Goal: Task Accomplishment & Management: Manage account settings

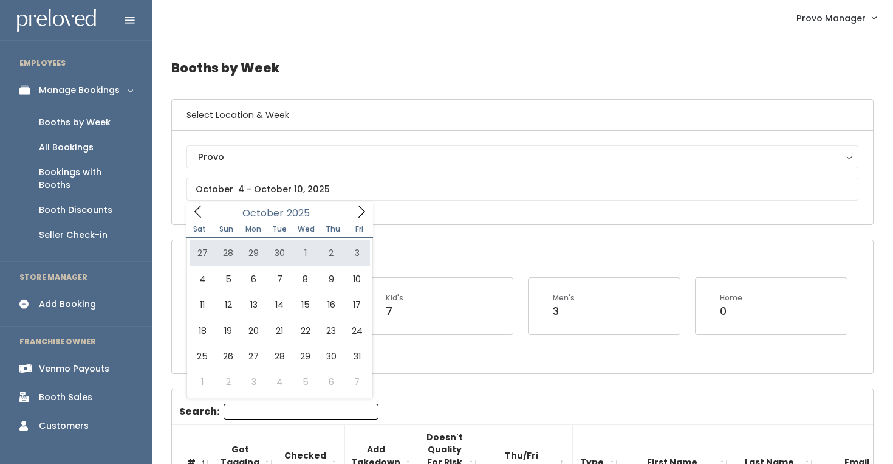
click at [366, 217] on icon at bounding box center [361, 211] width 13 height 13
click at [196, 211] on icon at bounding box center [197, 211] width 13 height 13
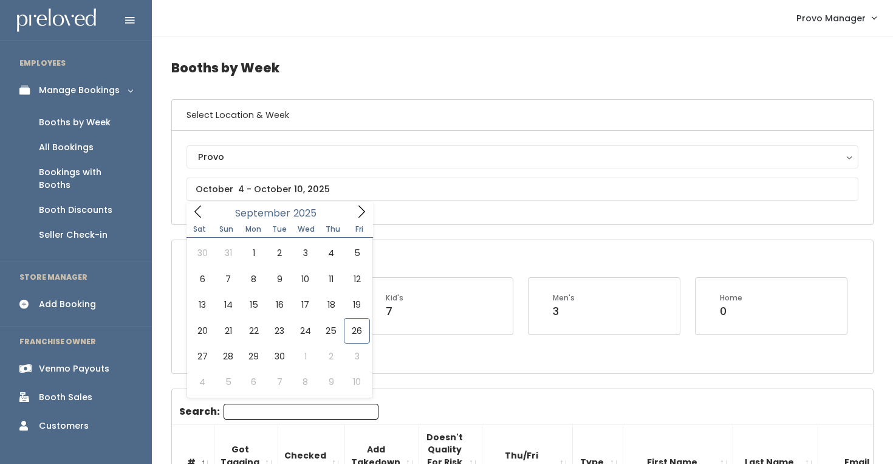
click at [201, 208] on icon at bounding box center [197, 211] width 13 height 13
type input "September 27 to October 3"
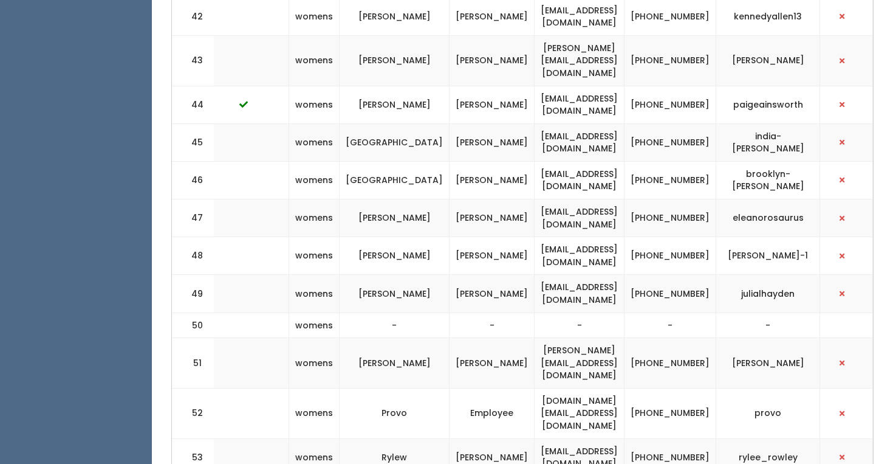
scroll to position [2613, 0]
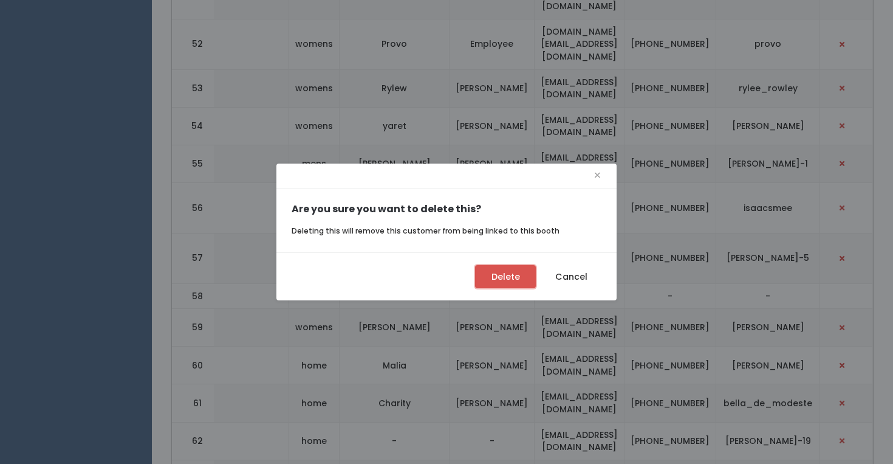
click at [496, 282] on button "Delete" at bounding box center [505, 276] width 61 height 23
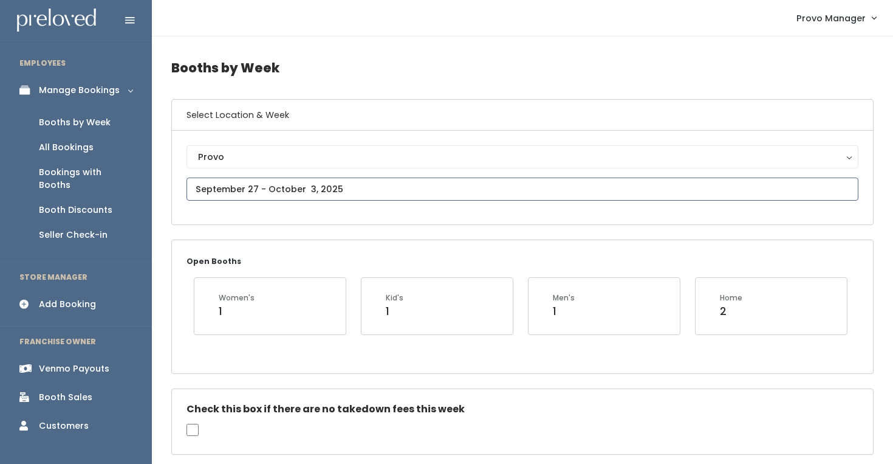
click at [286, 193] on input "text" at bounding box center [523, 188] width 672 height 23
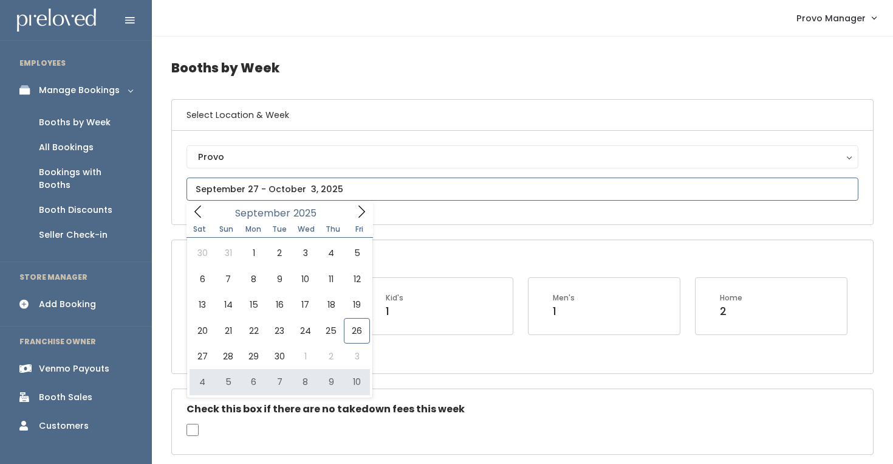
type input "[DATE] to [DATE]"
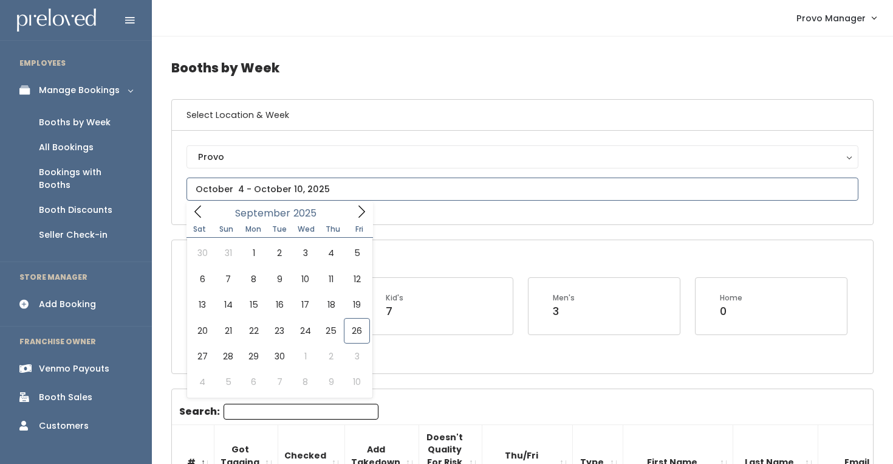
click at [270, 182] on input "text" at bounding box center [523, 188] width 672 height 23
type input "October 4 to October 10"
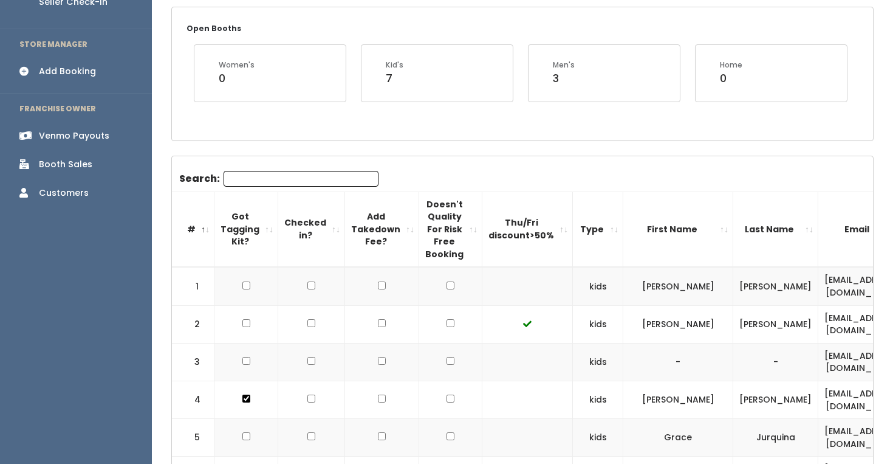
scroll to position [111, 0]
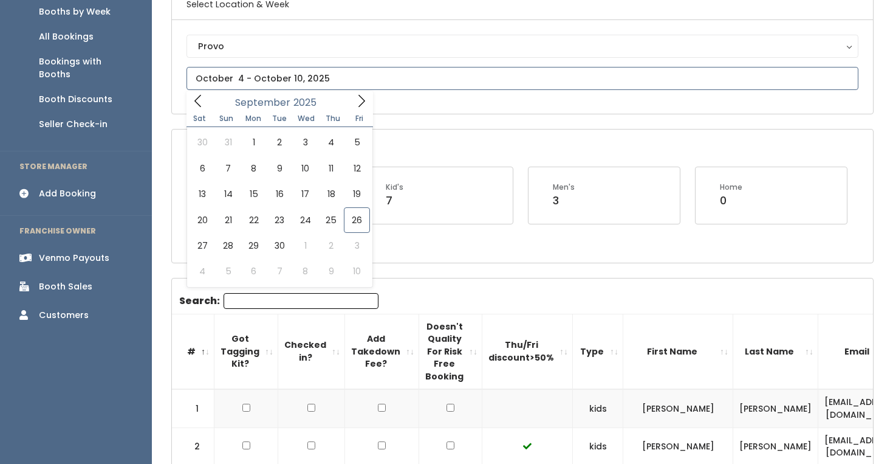
click at [400, 86] on input "text" at bounding box center [523, 78] width 672 height 23
click at [361, 95] on icon at bounding box center [361, 100] width 13 height 13
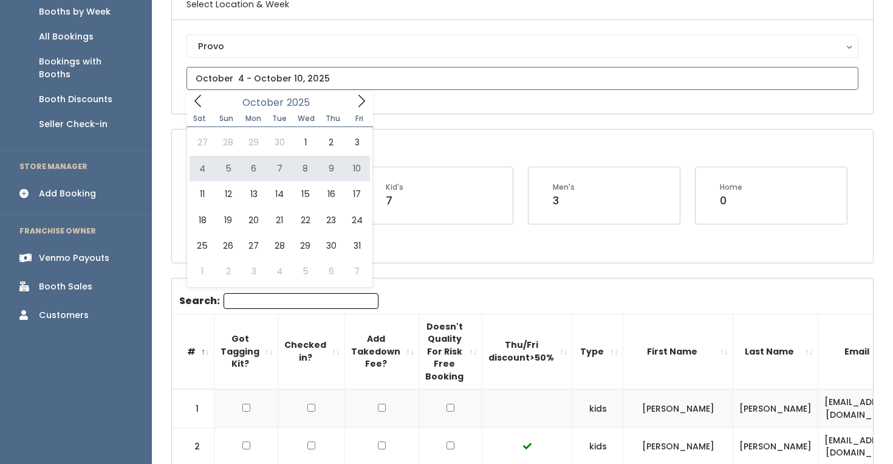
type input "October 4 to October 10"
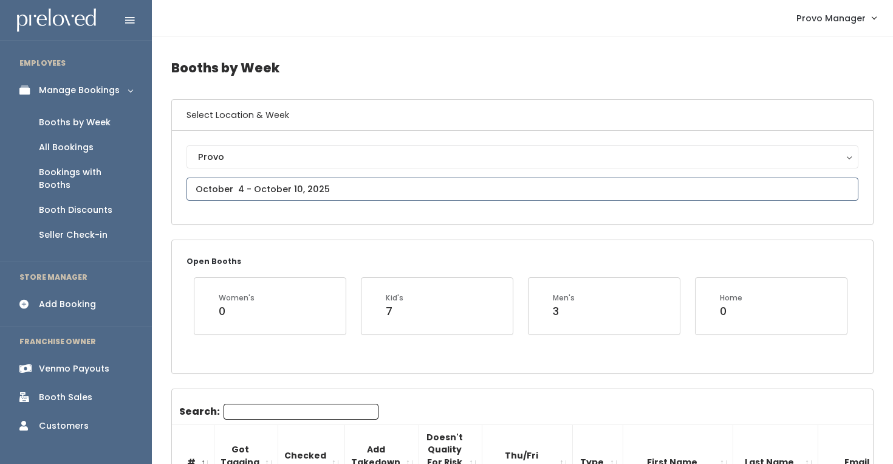
click at [278, 188] on input "text" at bounding box center [523, 188] width 672 height 23
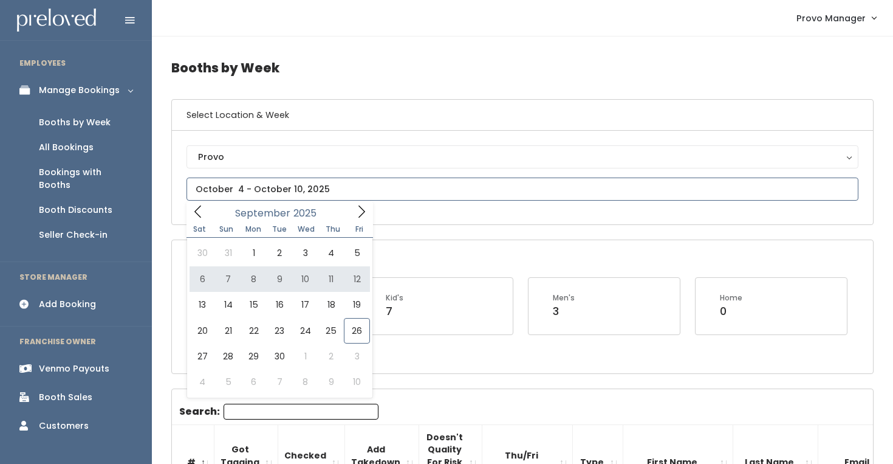
click at [355, 210] on icon at bounding box center [361, 211] width 13 height 13
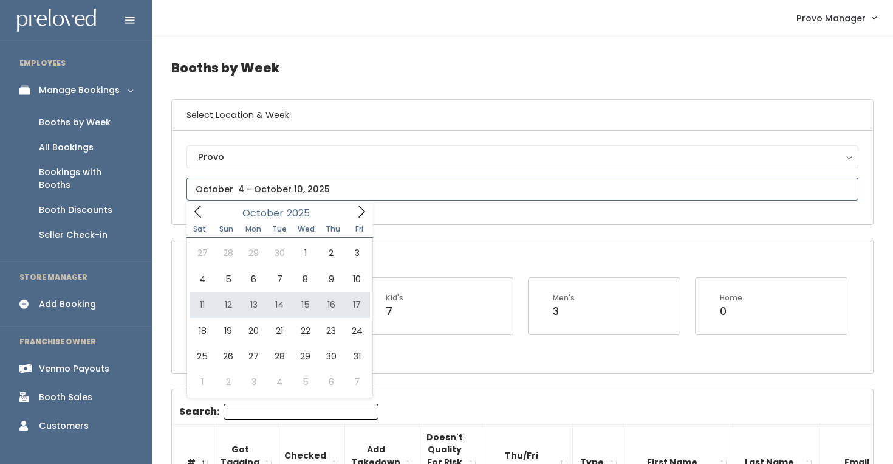
type input "[DATE] to [DATE]"
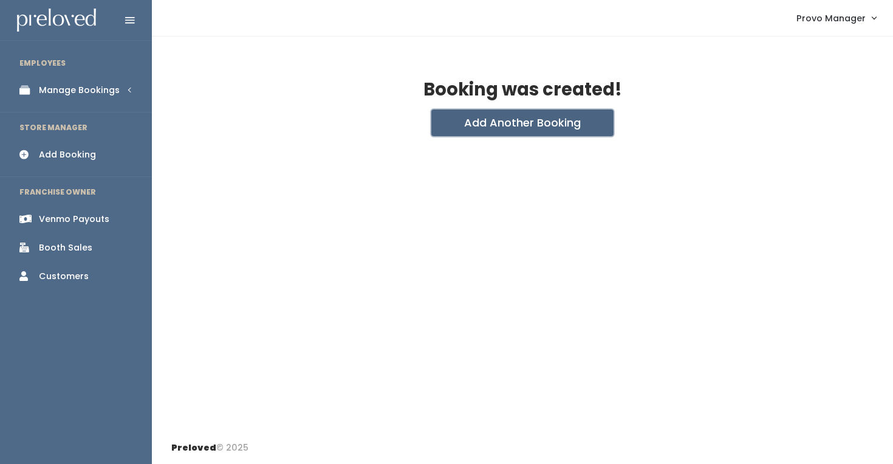
click at [459, 124] on button "Add Another Booking" at bounding box center [522, 122] width 182 height 27
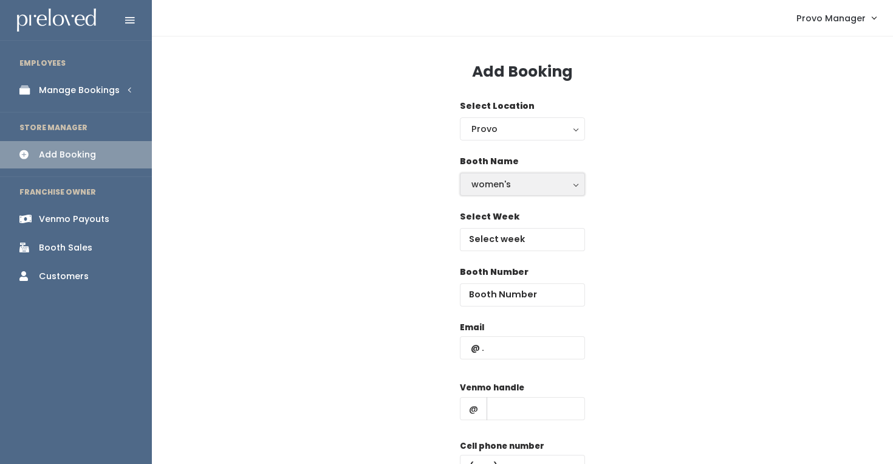
click at [490, 182] on div "women's" at bounding box center [522, 183] width 102 height 13
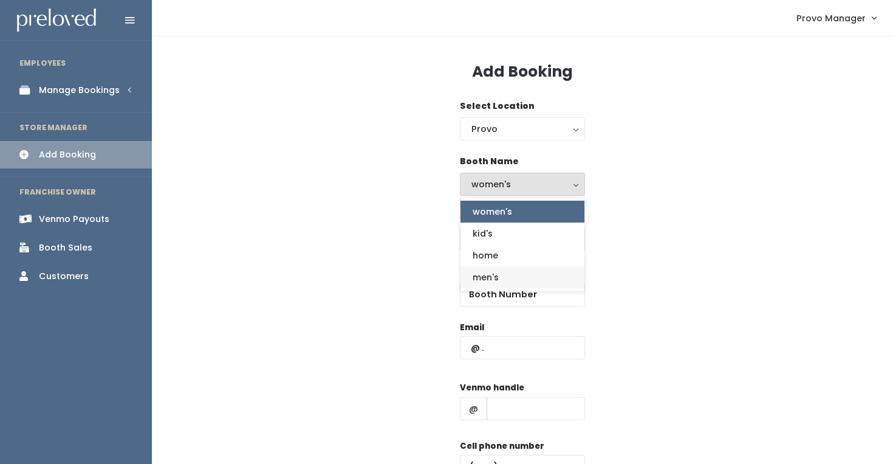
click at [536, 273] on link "men's" at bounding box center [522, 277] width 124 height 22
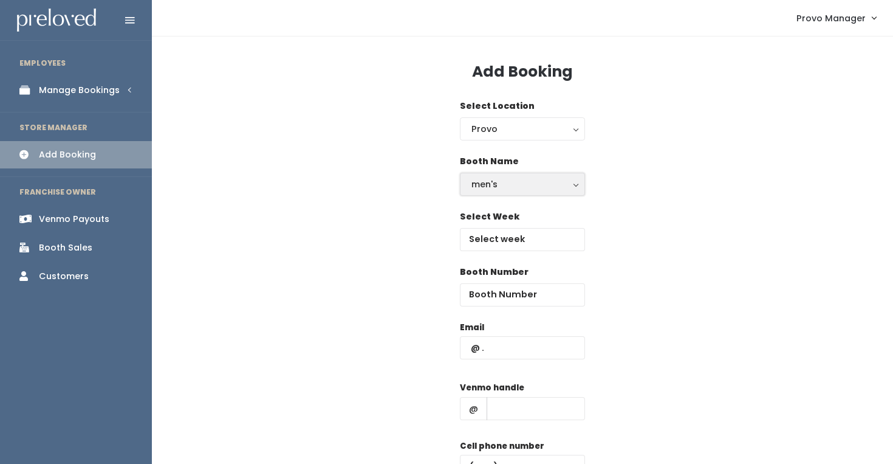
click at [516, 183] on div "men's" at bounding box center [522, 183] width 102 height 13
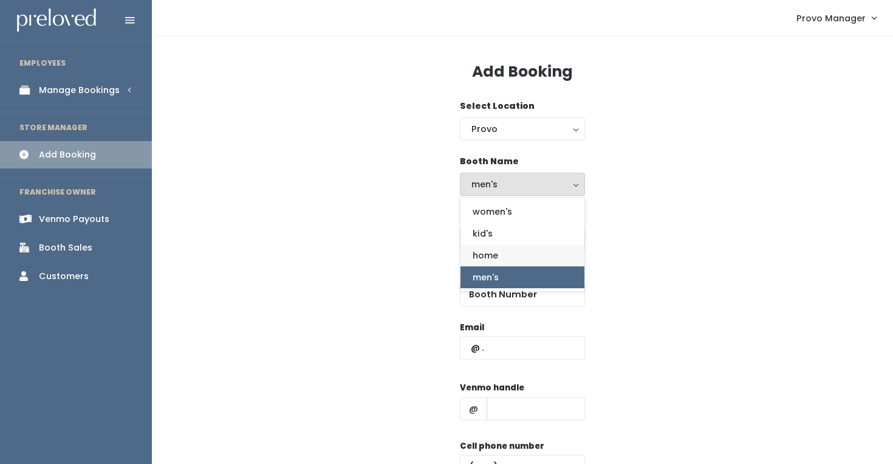
click at [498, 256] on span "home" at bounding box center [486, 254] width 26 height 13
select select "home"
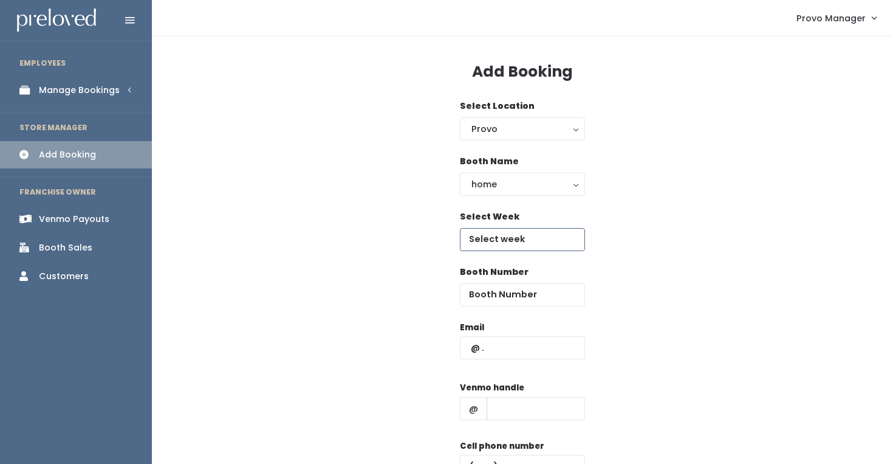
click at [496, 231] on input "text" at bounding box center [522, 239] width 125 height 23
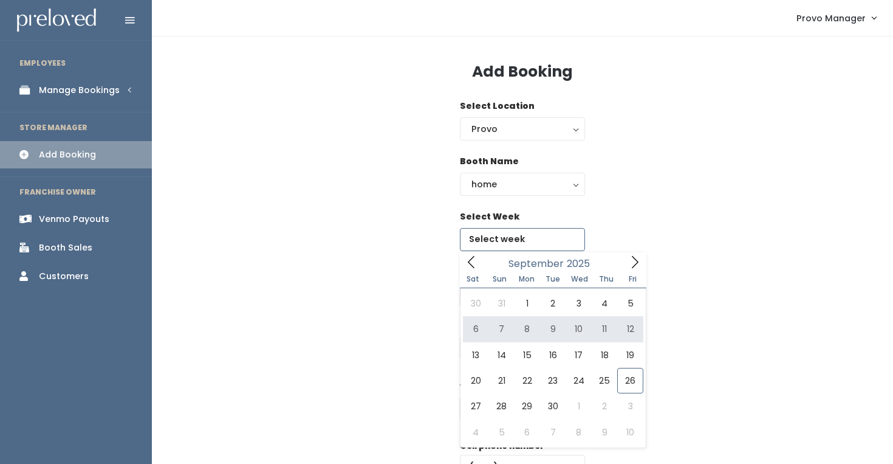
click at [632, 258] on icon at bounding box center [634, 261] width 13 height 13
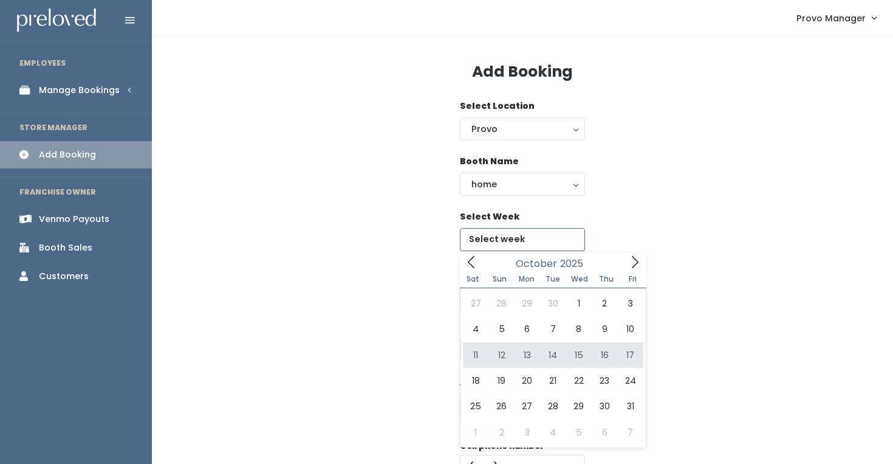
type input "October 11 to October 17"
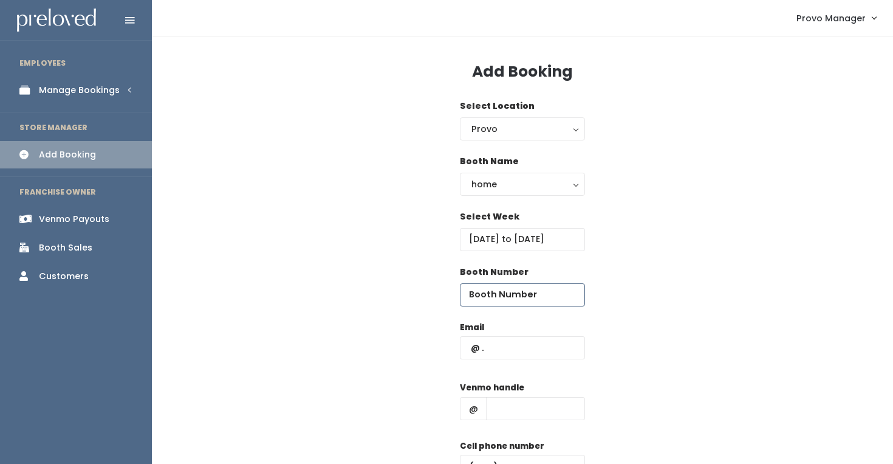
click at [514, 294] on input "number" at bounding box center [522, 294] width 125 height 23
type input "64"
click at [504, 347] on input "text" at bounding box center [522, 347] width 125 height 23
type input "rebekahneyman@gmail.com"
click at [530, 409] on input "text" at bounding box center [536, 408] width 98 height 23
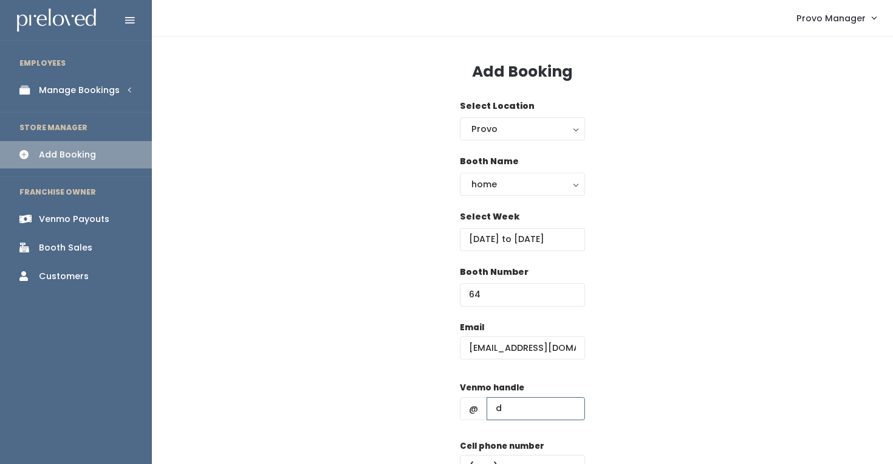
scroll to position [82, 0]
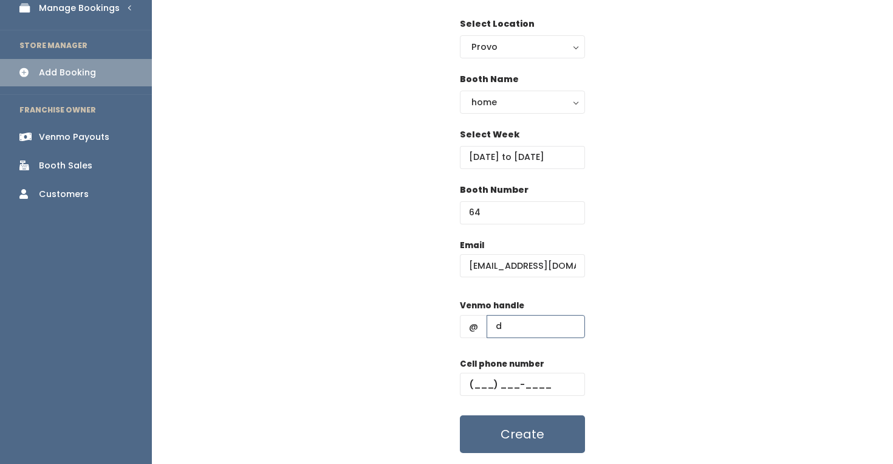
type input "d"
click at [508, 375] on input "text" at bounding box center [522, 383] width 125 height 23
type input "(555) 555-5555"
click at [525, 427] on button "Create" at bounding box center [522, 434] width 125 height 38
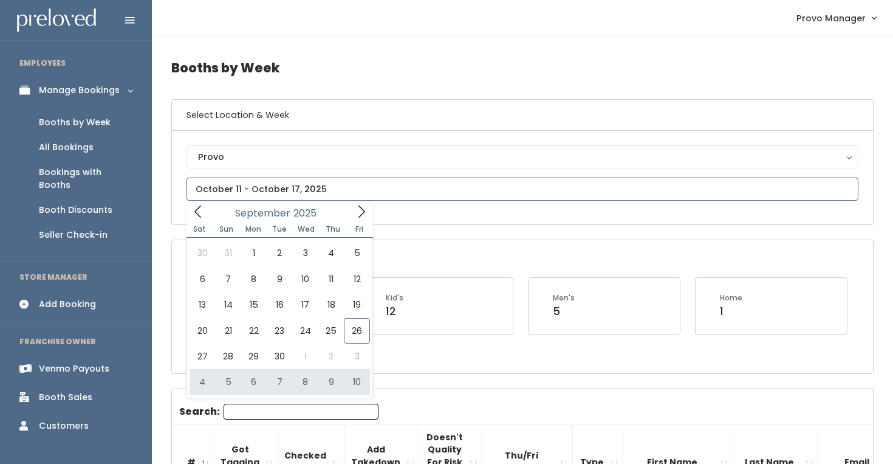
type input "[DATE] to [DATE]"
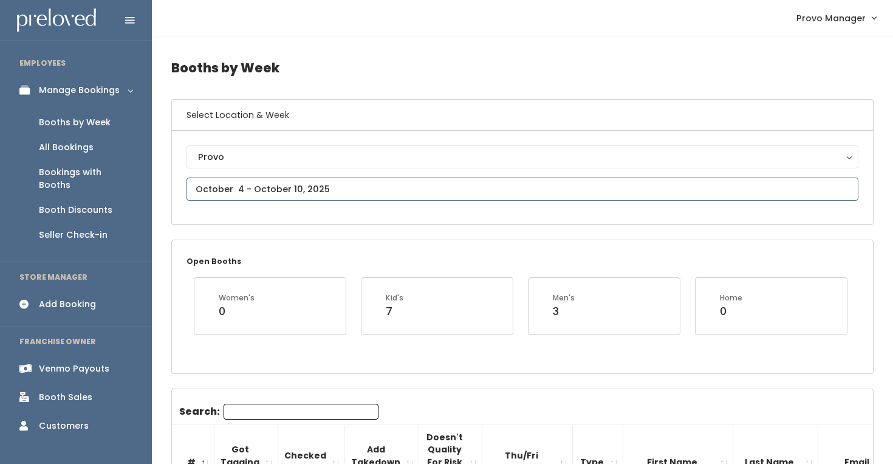
click at [222, 190] on input "text" at bounding box center [523, 188] width 672 height 23
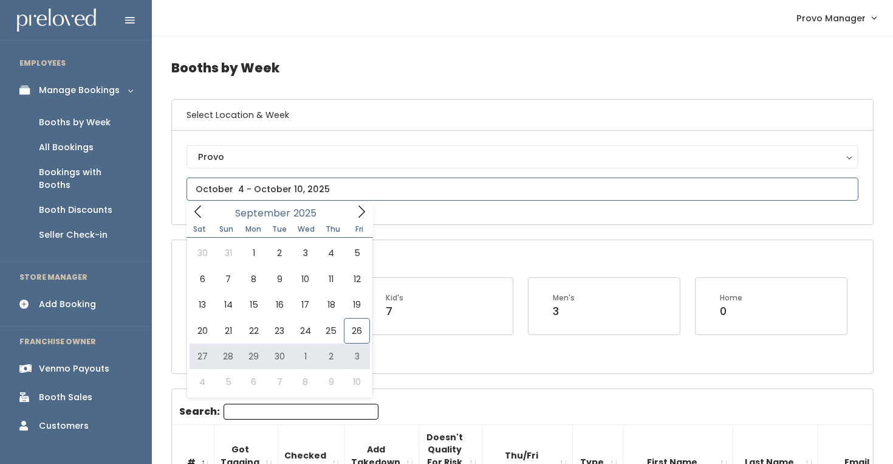
type input "[DATE] to [DATE]"
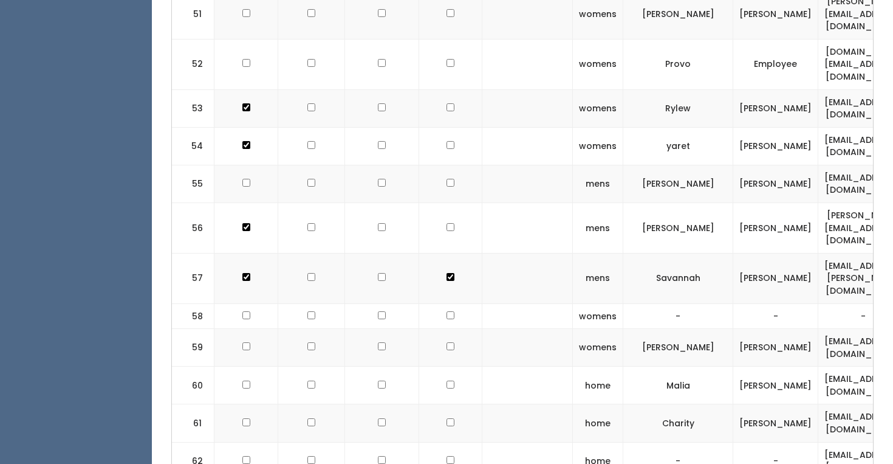
checkbox input "false"
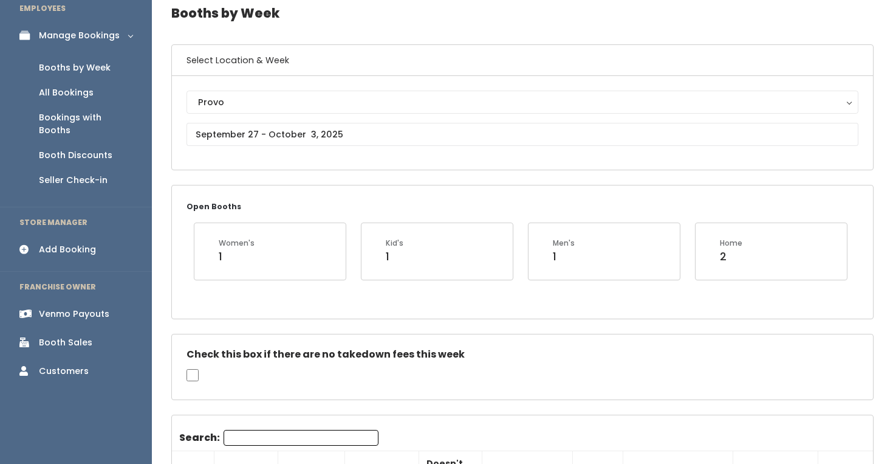
scroll to position [2, 0]
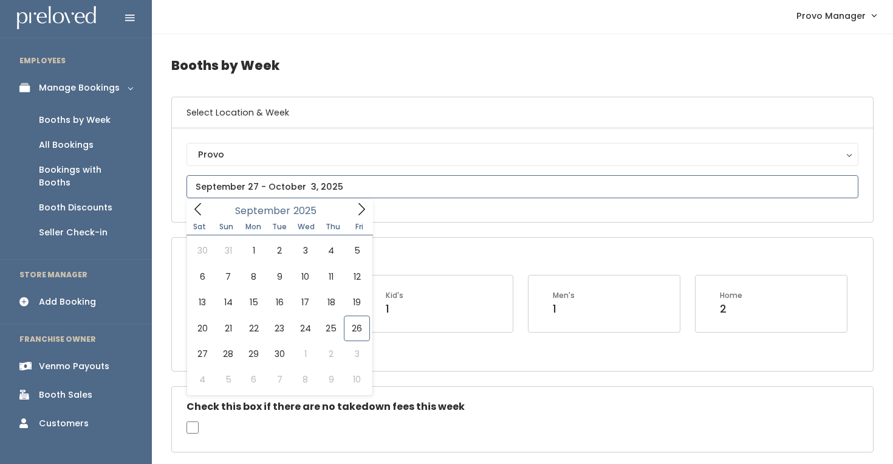
click at [280, 180] on input "text" at bounding box center [523, 186] width 672 height 23
click at [350, 211] on span at bounding box center [361, 208] width 23 height 19
type input "October 18 to October 24"
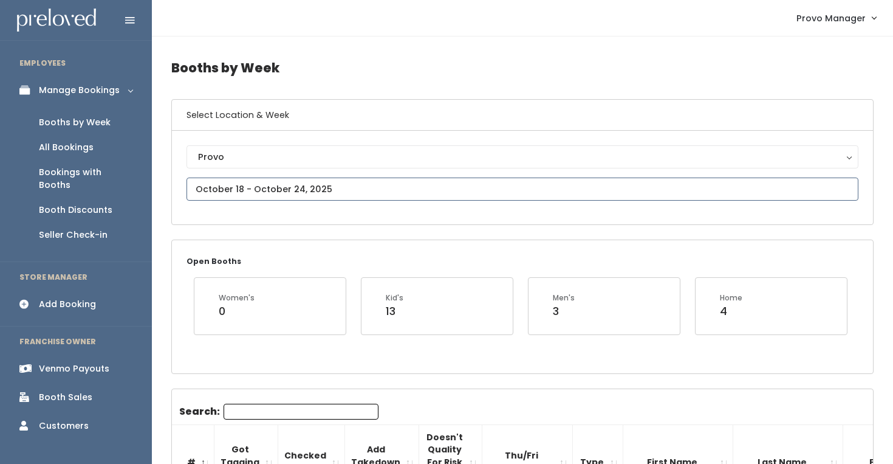
click at [329, 193] on input "text" at bounding box center [523, 188] width 672 height 23
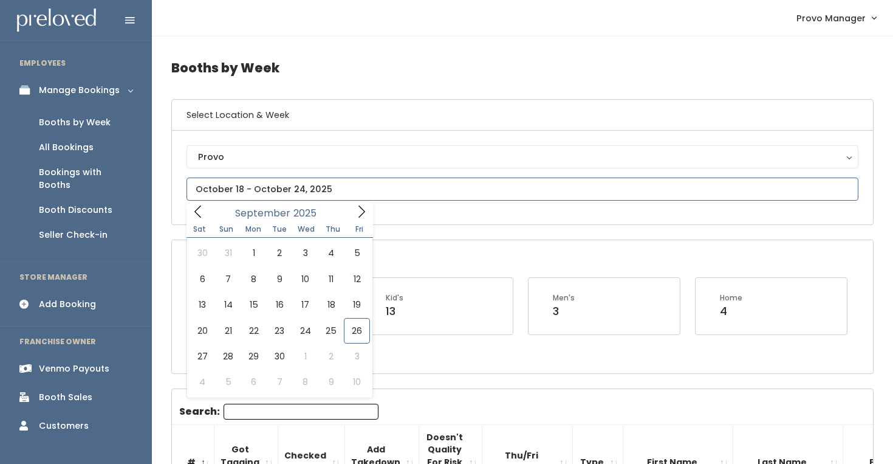
click at [355, 217] on icon at bounding box center [361, 211] width 13 height 13
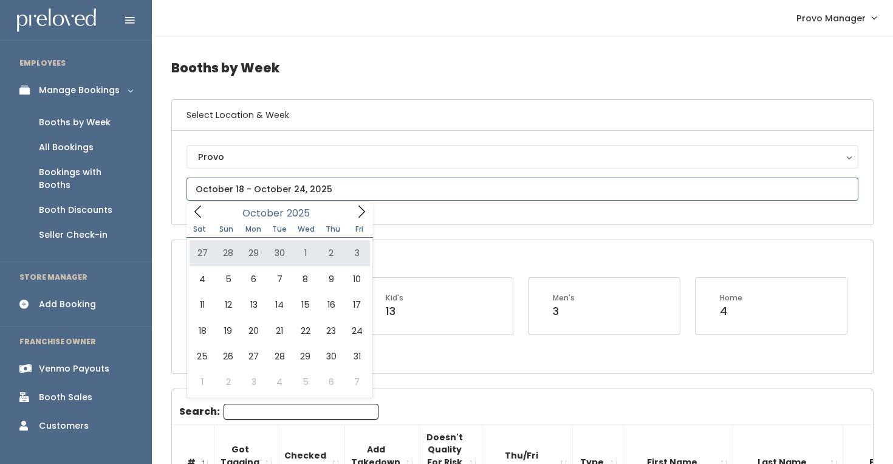
click at [358, 217] on icon at bounding box center [361, 211] width 13 height 13
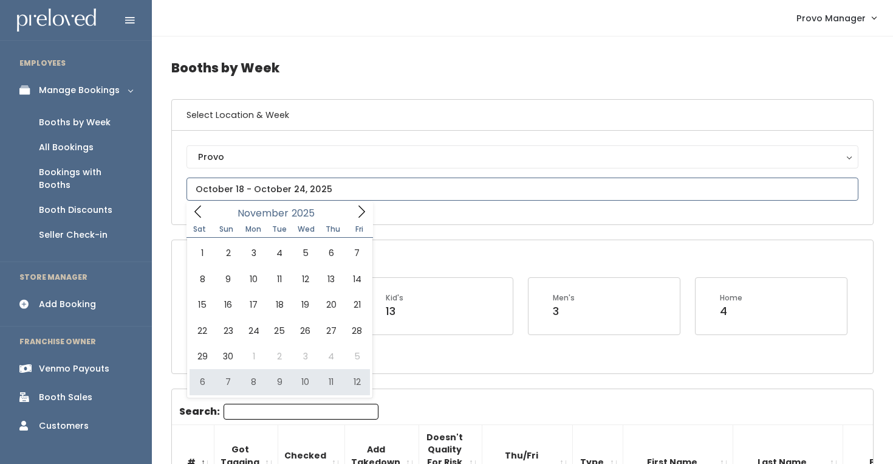
type input "[DATE] to [DATE]"
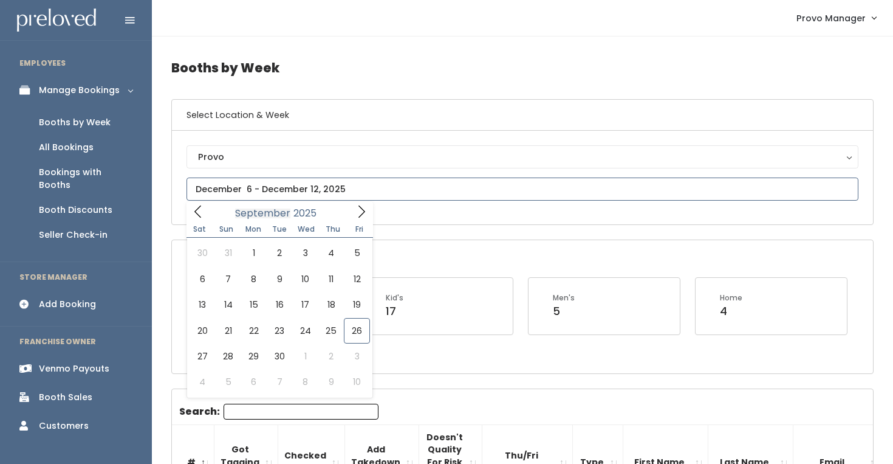
click at [264, 197] on input "text" at bounding box center [523, 188] width 672 height 23
click at [357, 214] on icon at bounding box center [361, 211] width 13 height 13
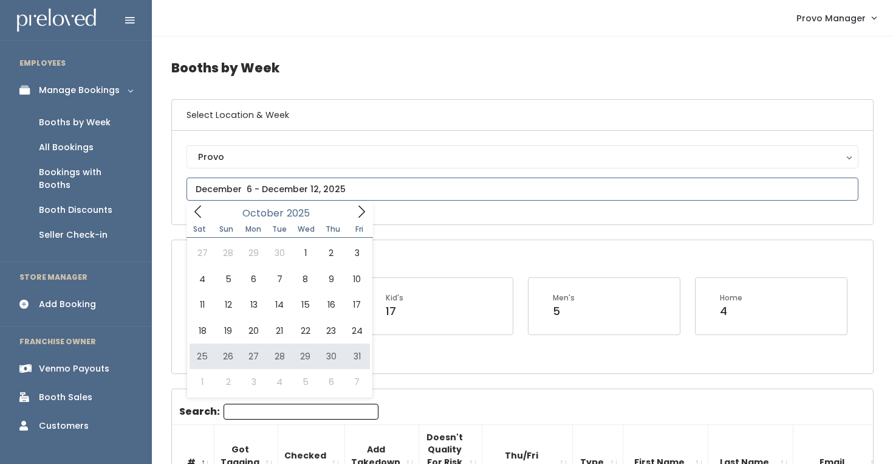
type input "[DATE] to [DATE]"
